Goal: Task Accomplishment & Management: Complete application form

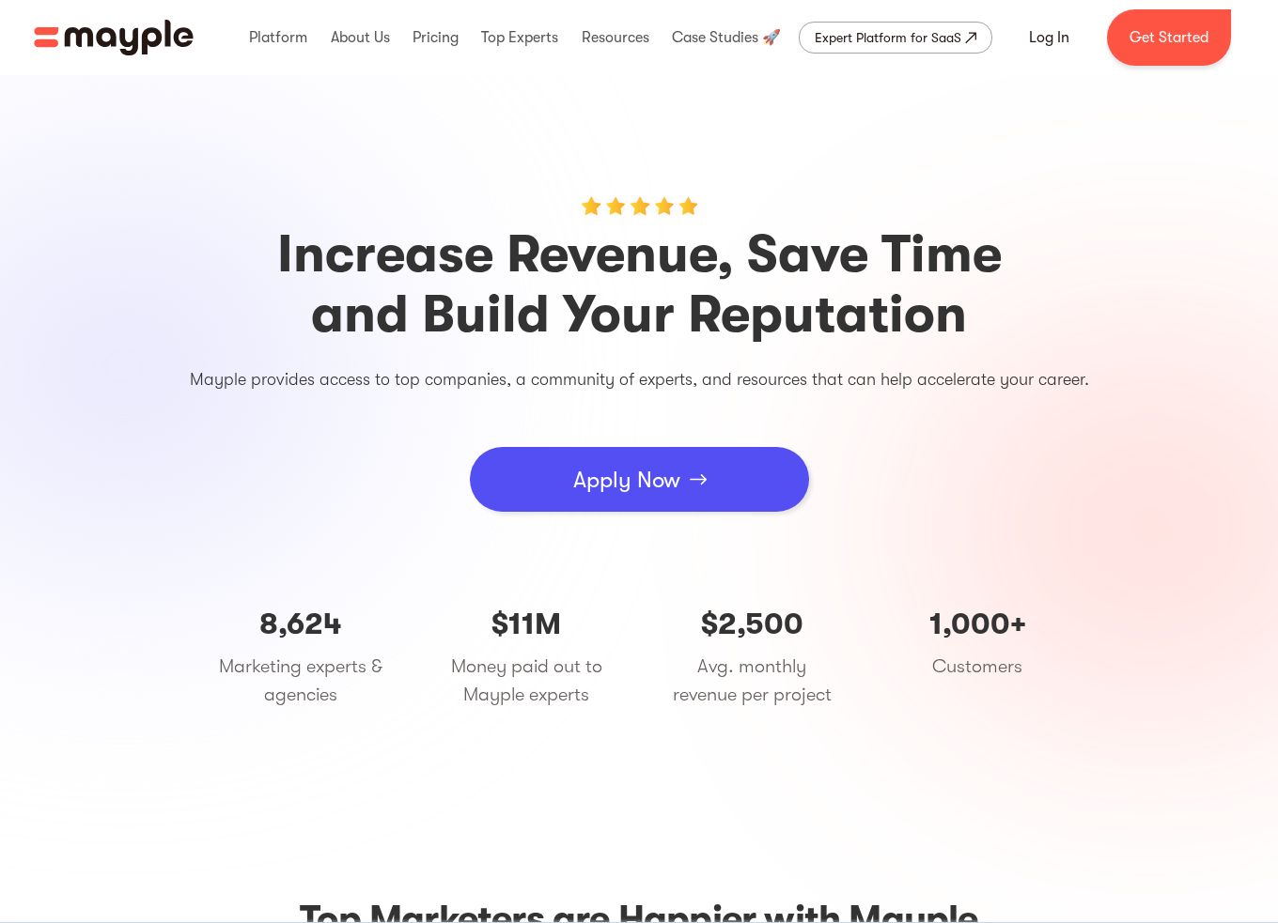
click at [633, 488] on div "Apply Now" at bounding box center [626, 480] width 107 height 56
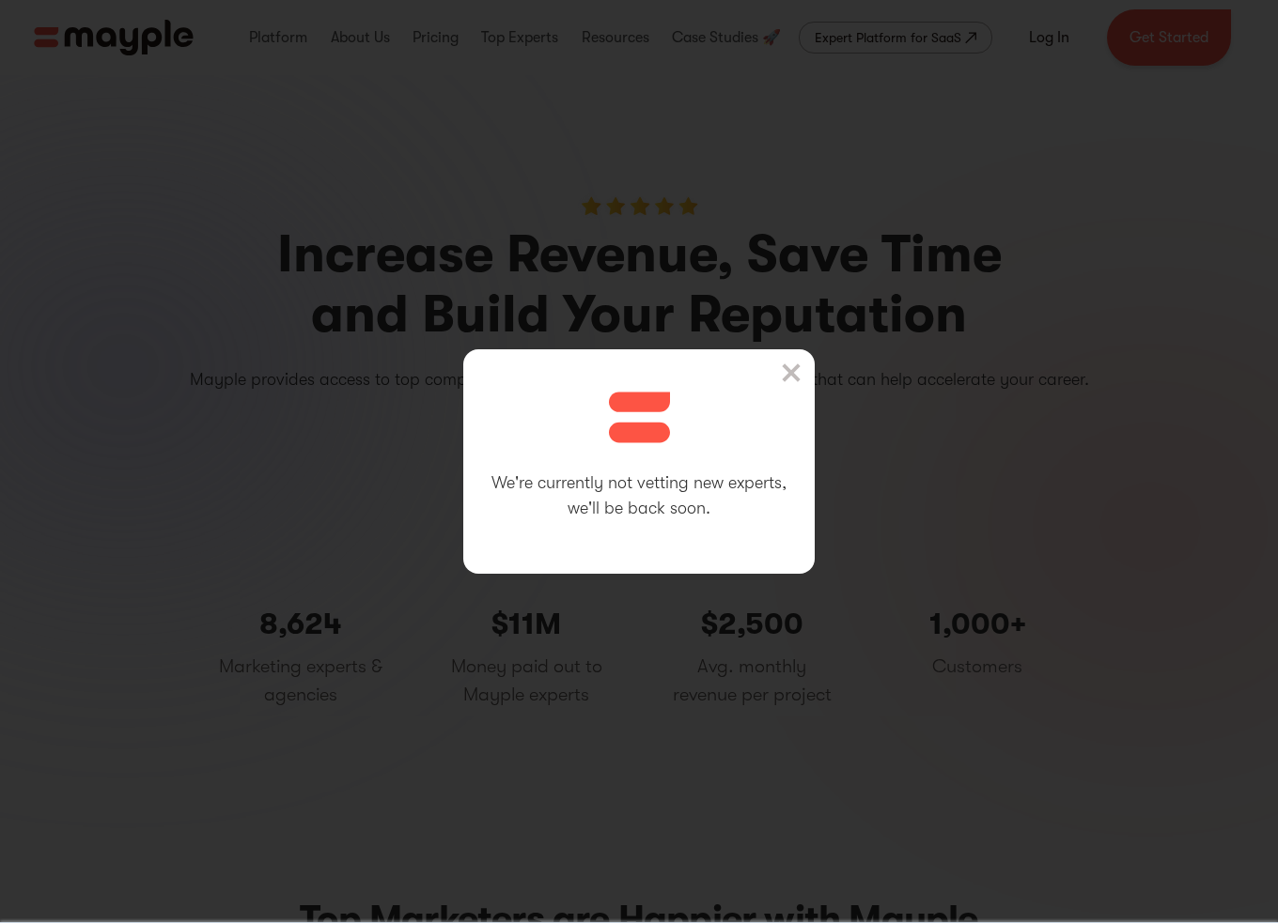
click at [794, 373] on img at bounding box center [791, 373] width 19 height 19
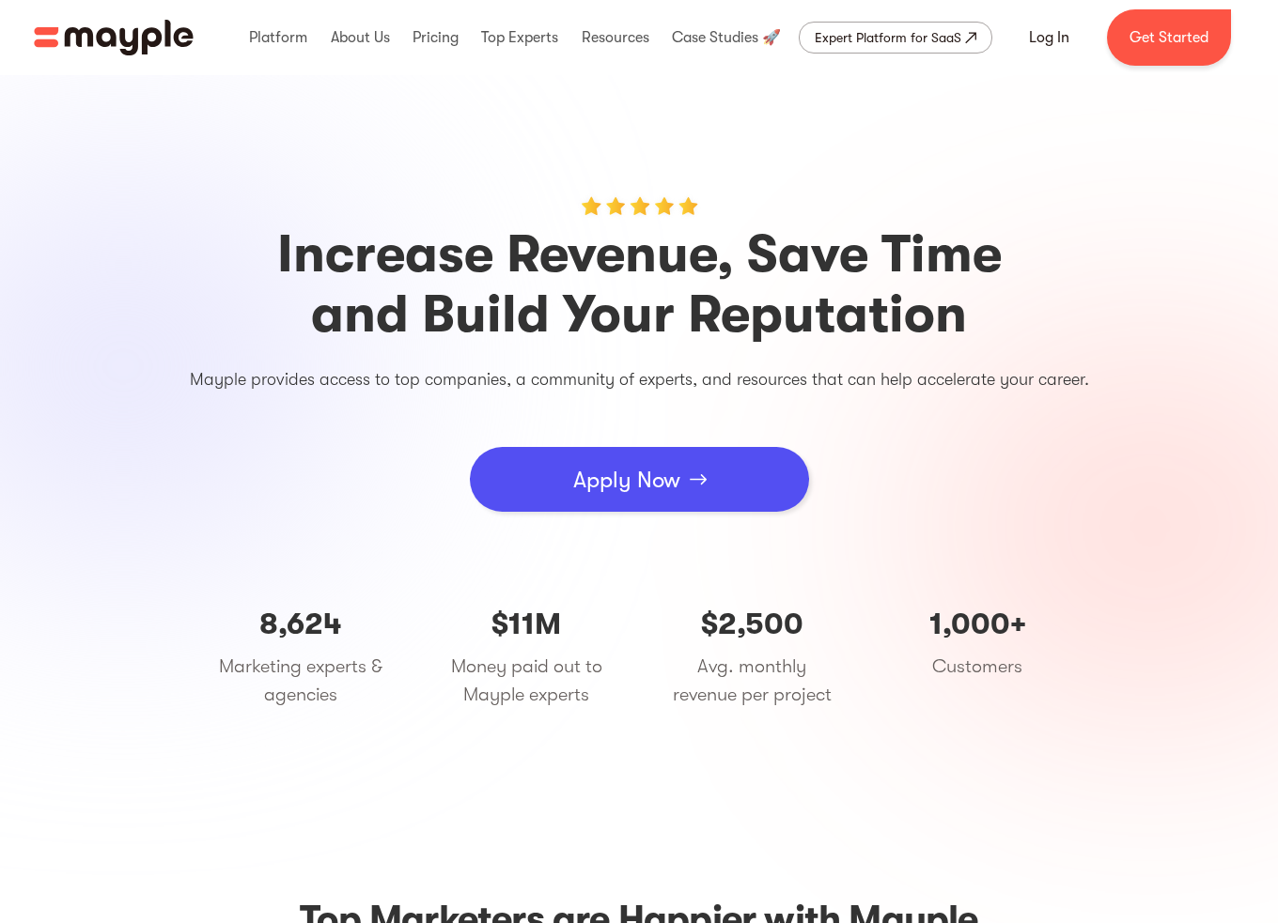
click at [613, 485] on div "Apply Now" at bounding box center [626, 480] width 107 height 56
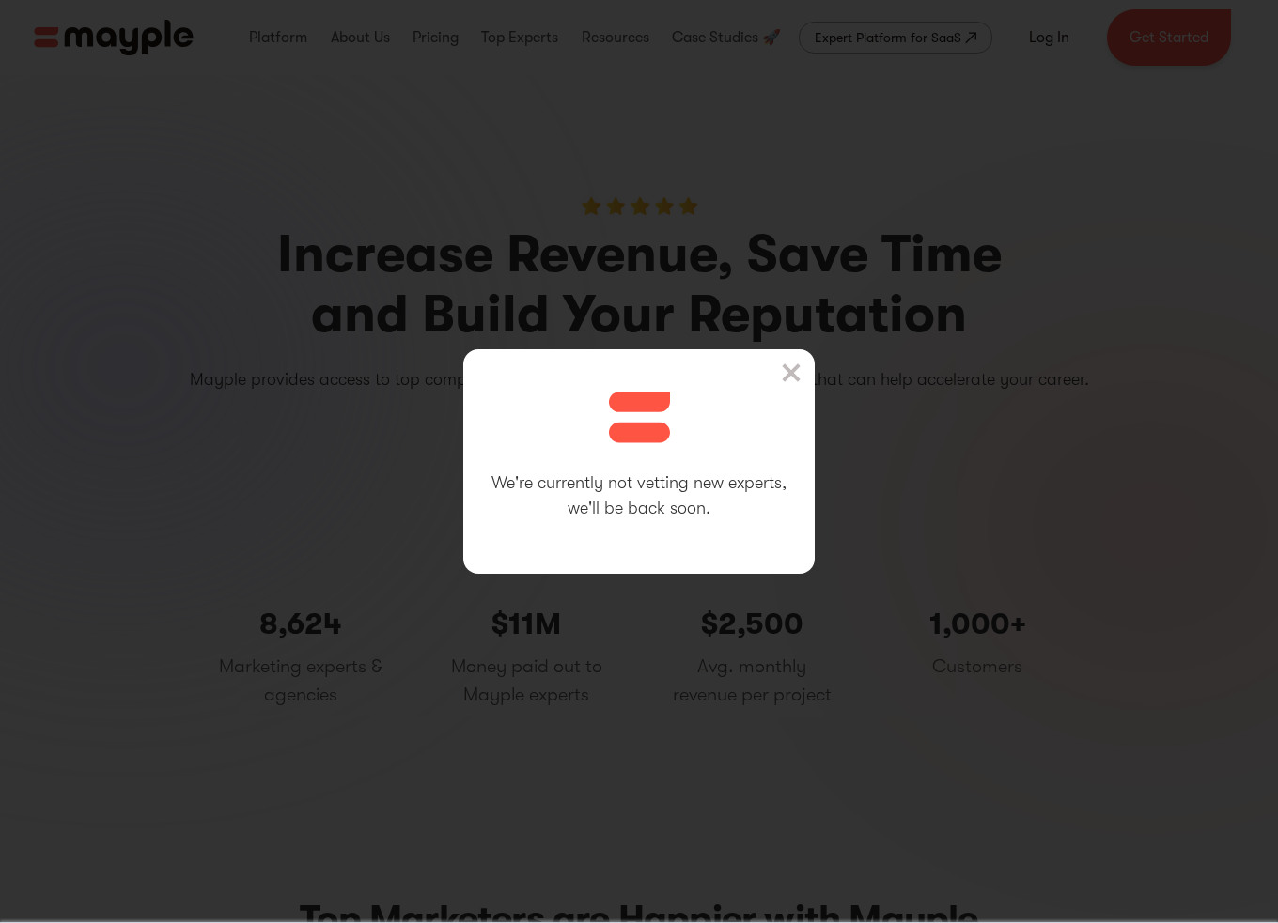
click at [799, 371] on img at bounding box center [791, 373] width 19 height 19
